Goal: Obtain resource: Download file/media

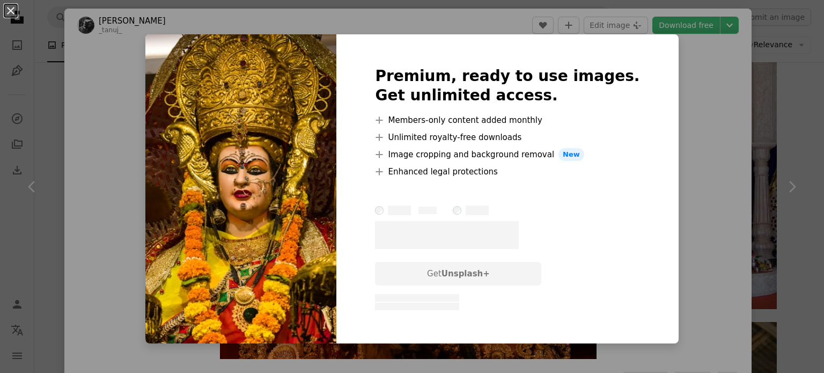
scroll to position [856, 0]
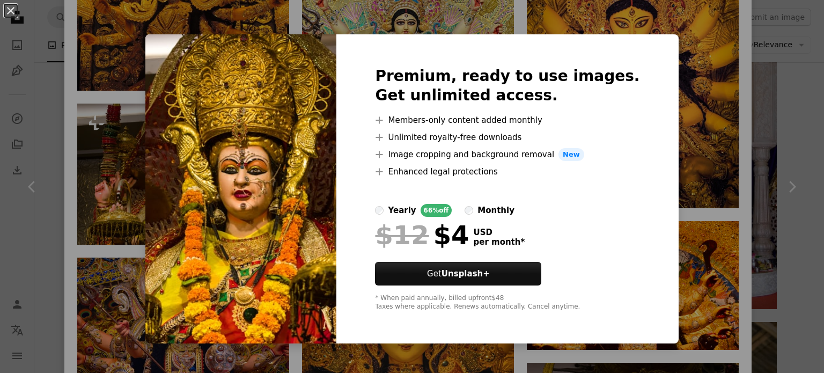
click at [139, 183] on div "An X shape Premium, ready to use images. Get unlimited access. A plus sign Memb…" at bounding box center [412, 186] width 824 height 373
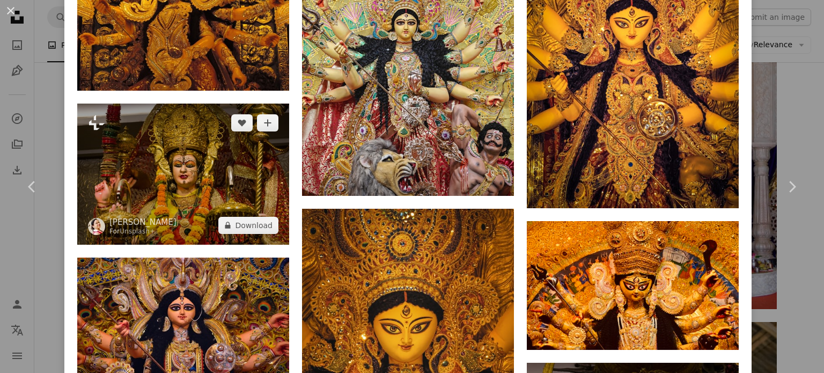
click at [190, 151] on img at bounding box center [183, 174] width 212 height 141
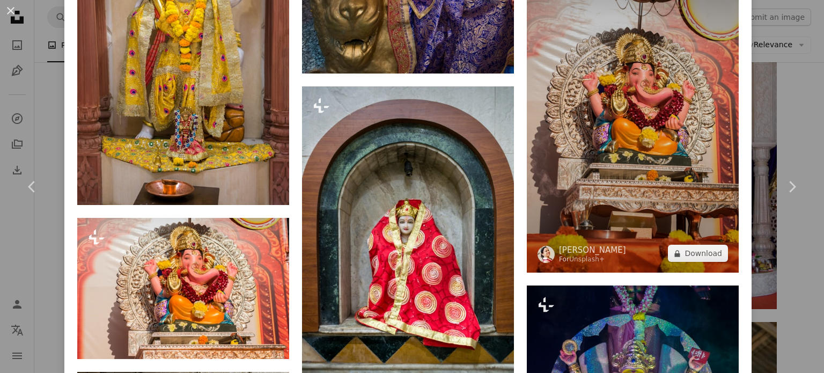
scroll to position [3969, 0]
